Goal: Task Accomplishment & Management: Complete application form

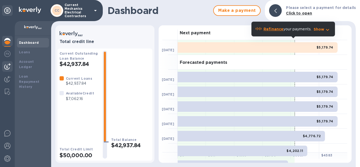
click at [10, 68] on img at bounding box center [7, 66] width 6 height 6
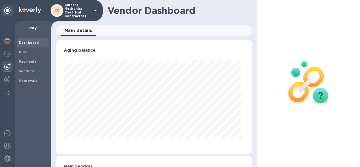
scroll to position [114, 194]
click at [34, 75] on div "Vendors" at bounding box center [33, 70] width 32 height 9
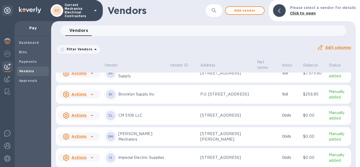
scroll to position [6, 0]
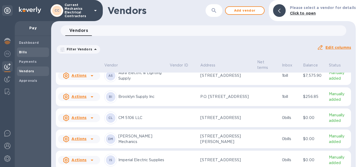
click at [28, 50] on span "Bills" at bounding box center [33, 52] width 28 height 5
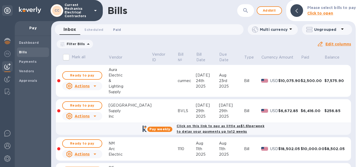
click at [120, 29] on span "Paid 0" at bounding box center [117, 30] width 11 height 6
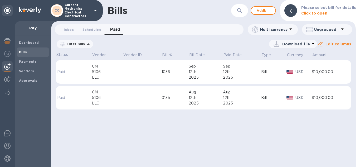
click at [0, 0] on icon at bounding box center [0, 0] width 0 height 0
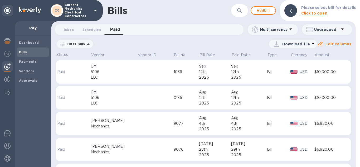
scroll to position [27, 0]
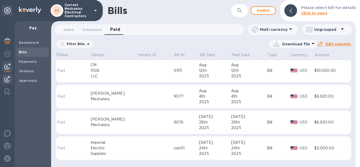
click at [8, 83] on div at bounding box center [7, 80] width 11 height 12
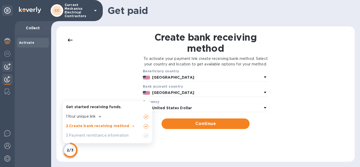
click at [7, 68] on img at bounding box center [7, 66] width 6 height 6
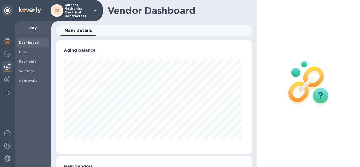
scroll to position [114, 194]
click at [27, 52] on span "Bills" at bounding box center [33, 52] width 28 height 5
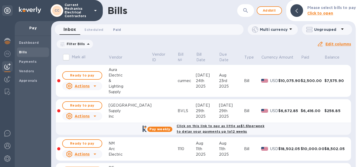
click at [112, 33] on button "Paid 0" at bounding box center [116, 29] width 19 height 11
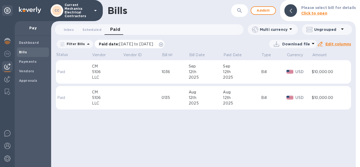
click at [163, 44] on icon at bounding box center [161, 44] width 4 height 4
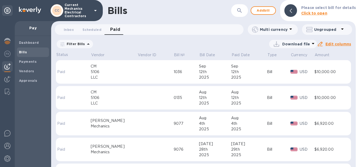
click at [143, 120] on td at bounding box center [155, 124] width 36 height 24
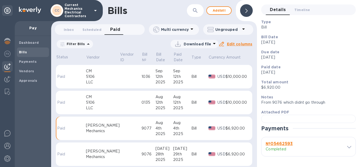
scroll to position [86, 0]
click at [306, 115] on div at bounding box center [308, 119] width 95 height 8
click at [31, 73] on span "Vendors" at bounding box center [26, 70] width 15 height 5
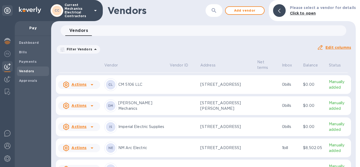
click at [166, 106] on td "[PERSON_NAME] Mechanics" at bounding box center [134, 105] width 65 height 19
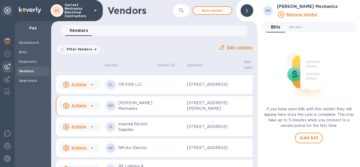
scroll to position [51, 0]
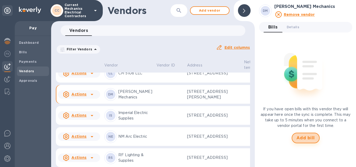
click at [317, 140] on button "Add bill" at bounding box center [306, 137] width 28 height 11
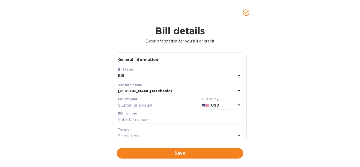
click at [152, 99] on div "Bill amount" at bounding box center [159, 103] width 82 height 12
click at [152, 103] on input "text" at bounding box center [159, 105] width 82 height 8
type input "4,200"
click at [151, 118] on input "text" at bounding box center [180, 120] width 124 height 8
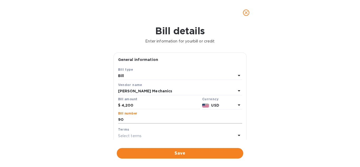
type input "9077"
click at [246, 11] on icon "close" at bounding box center [245, 12] width 5 height 5
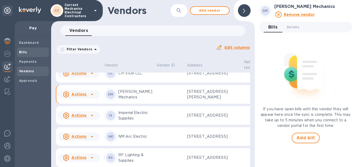
click at [26, 52] on b "Bills" at bounding box center [23, 52] width 8 height 4
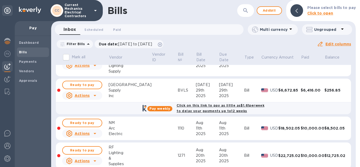
scroll to position [21, 0]
click at [116, 30] on span "Paid 0" at bounding box center [117, 30] width 8 height 6
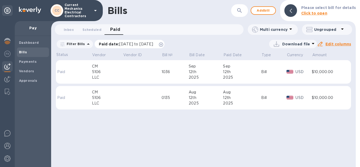
click at [163, 44] on icon at bounding box center [161, 44] width 4 height 4
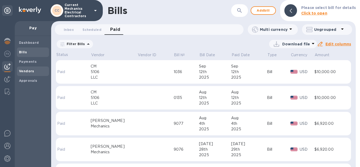
click at [30, 71] on b "Vendors" at bounding box center [26, 71] width 15 height 4
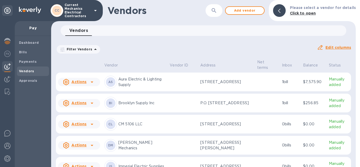
click at [146, 155] on td "[PERSON_NAME] Mechanics" at bounding box center [134, 145] width 65 height 19
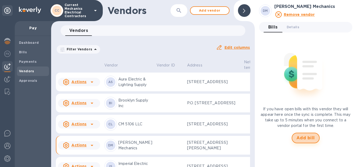
click at [299, 139] on span "Add bill" at bounding box center [305, 138] width 18 height 6
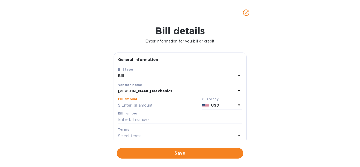
click at [159, 105] on input "text" at bounding box center [159, 105] width 82 height 8
type input "4,200"
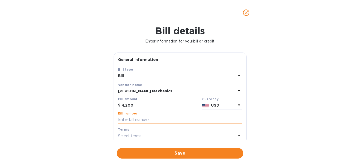
click at [160, 119] on input "text" at bounding box center [180, 120] width 124 height 8
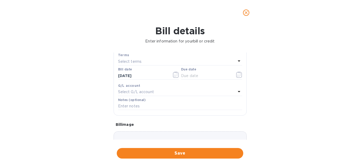
scroll to position [75, 0]
type input "9078"
click at [231, 78] on div at bounding box center [211, 75] width 61 height 8
click at [174, 75] on icon "button" at bounding box center [176, 74] width 6 height 6
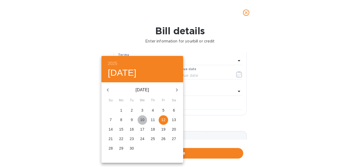
click at [143, 118] on p "10" at bounding box center [142, 119] width 4 height 5
type input "[DATE]"
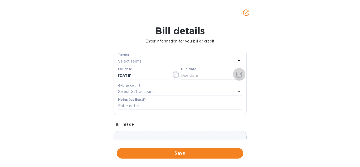
click at [237, 71] on icon "button" at bounding box center [239, 74] width 6 height 6
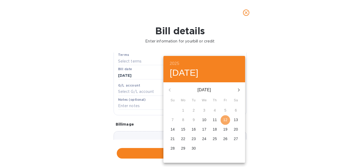
click at [226, 121] on p "12" at bounding box center [225, 119] width 4 height 5
type input "[DATE]"
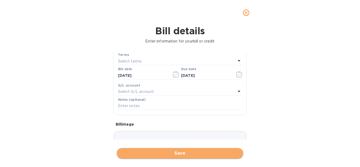
click at [213, 154] on span "Save" at bounding box center [180, 153] width 118 height 6
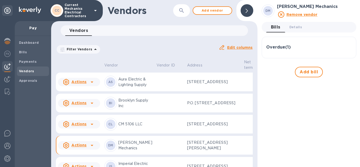
click at [277, 42] on div "Overdue ( 1 )" at bounding box center [309, 47] width 86 height 13
click at [292, 52] on div "Overdue ( 1 )" at bounding box center [309, 47] width 86 height 13
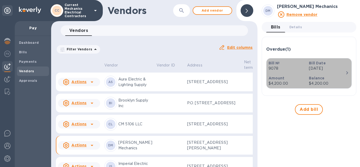
click at [307, 68] on div "Bill Date [DATE]" at bounding box center [327, 65] width 41 height 15
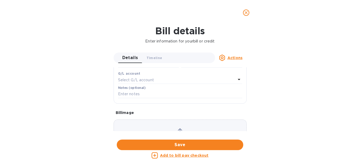
scroll to position [148, 0]
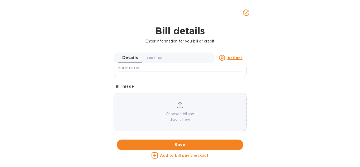
click at [177, 105] on icon at bounding box center [180, 105] width 6 height 6
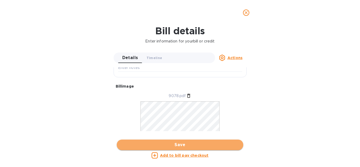
click at [180, 145] on span "Save" at bounding box center [180, 144] width 118 height 6
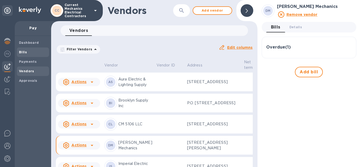
click at [28, 53] on span "Bills" at bounding box center [33, 52] width 28 height 5
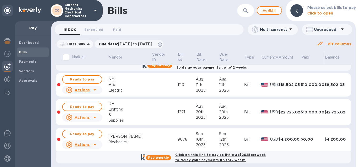
scroll to position [67, 0]
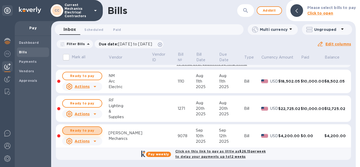
click at [92, 129] on span "Ready to pay" at bounding box center [82, 130] width 31 height 6
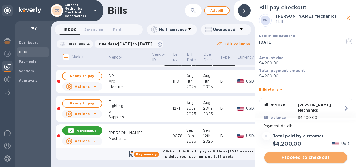
click at [308, 155] on span "Proceed to checkout" at bounding box center [305, 157] width 74 height 6
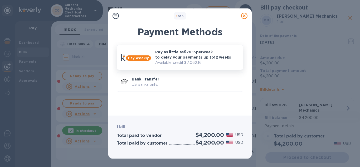
click at [179, 62] on p "Available credit: $7,062.16" at bounding box center [196, 63] width 83 height 6
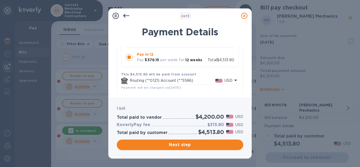
scroll to position [85, 0]
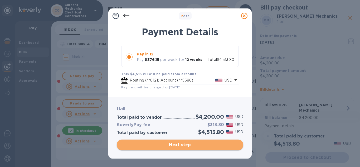
click at [177, 146] on span "Next step" at bounding box center [180, 144] width 118 height 6
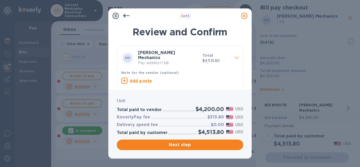
scroll to position [8, 0]
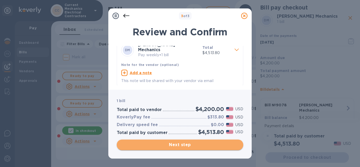
click at [192, 144] on span "Next step" at bounding box center [180, 144] width 118 height 6
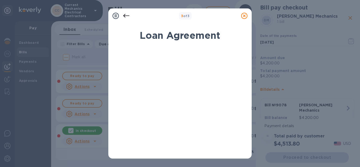
scroll to position [133, 0]
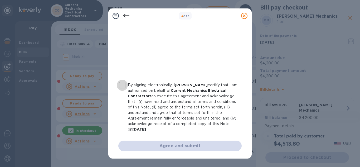
click at [121, 87] on input "By signing electronically, I [PERSON_NAME] certify that I am authorized on beha…" at bounding box center [122, 85] width 11 height 11
checkbox input "true"
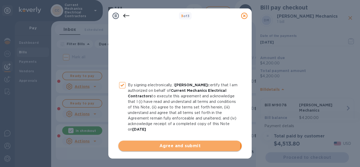
click at [166, 143] on span "Agree and submit" at bounding box center [179, 145] width 115 height 6
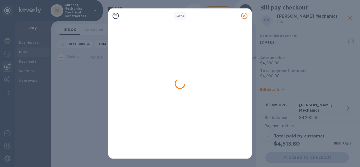
scroll to position [0, 0]
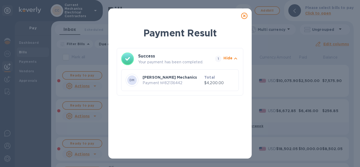
click at [246, 15] on icon at bounding box center [244, 16] width 6 height 6
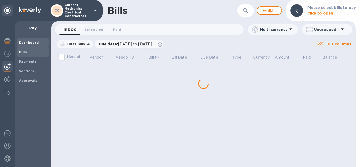
click at [37, 39] on div "Dashboard" at bounding box center [33, 42] width 32 height 9
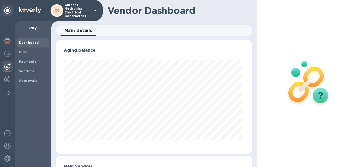
scroll to position [114, 194]
click at [9, 39] on img at bounding box center [7, 41] width 6 height 6
